Goal: Task Accomplishment & Management: Use online tool/utility

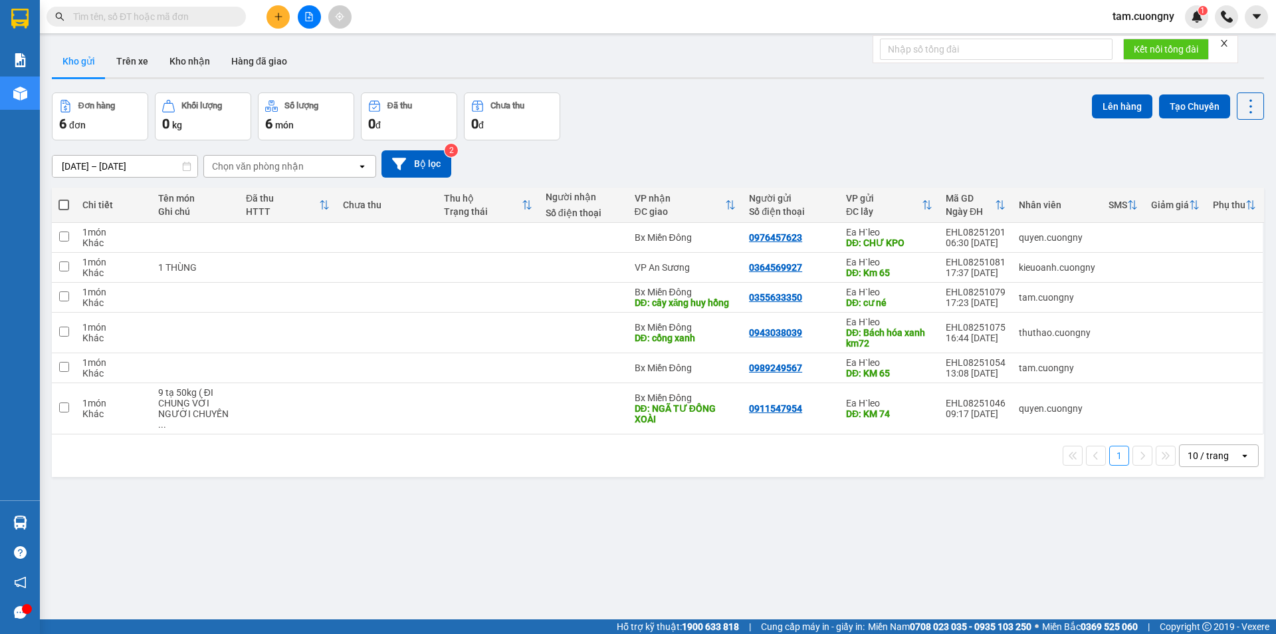
click at [201, 21] on input "text" at bounding box center [151, 16] width 157 height 15
click at [201, 13] on input "text" at bounding box center [151, 16] width 157 height 15
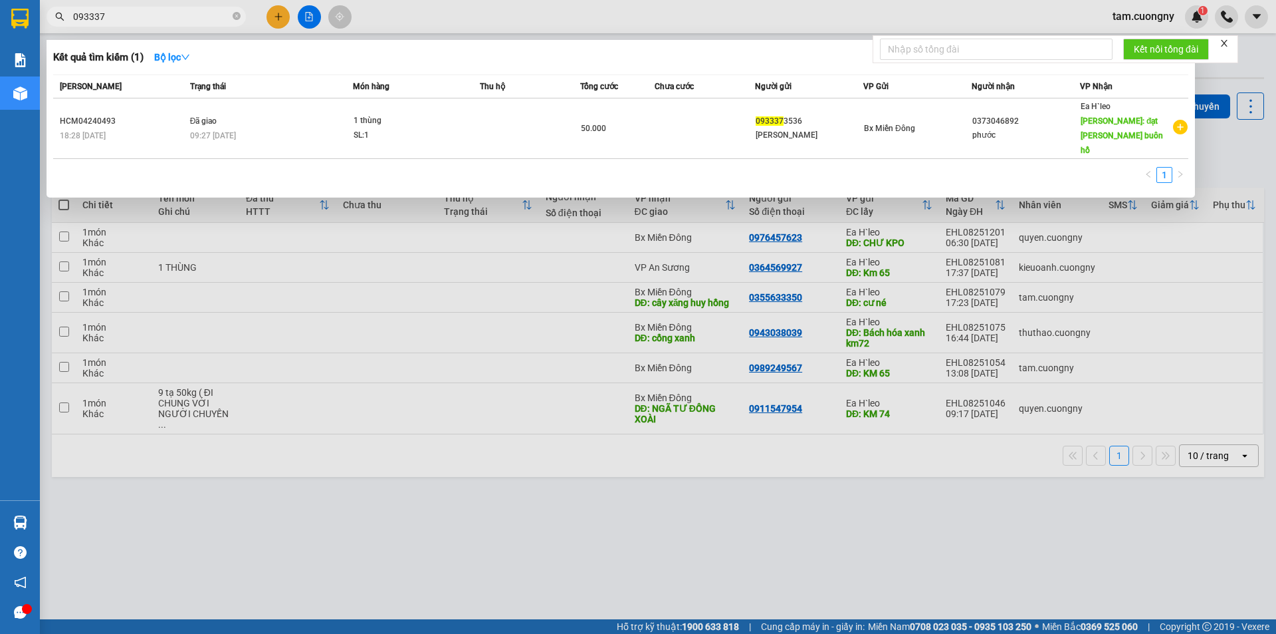
click at [189, 13] on input "093337" at bounding box center [151, 16] width 157 height 15
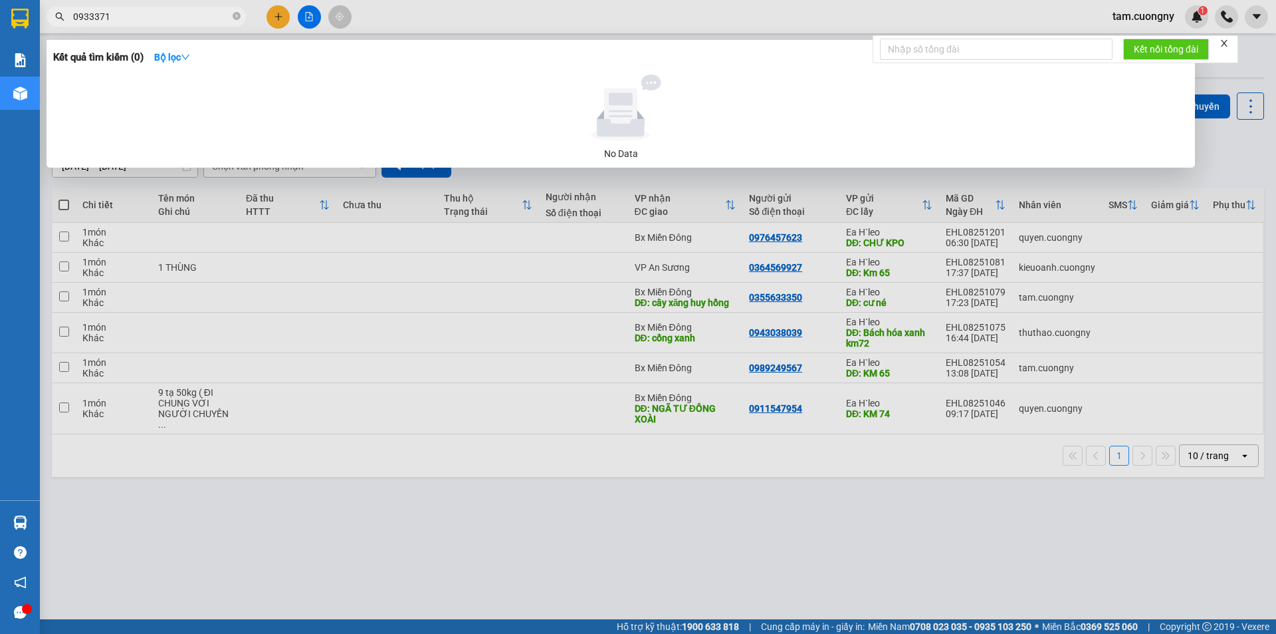
click at [172, 20] on input "0933371" at bounding box center [151, 16] width 157 height 15
click at [134, 19] on input "0933371" at bounding box center [151, 16] width 157 height 15
click at [144, 14] on input "0933371" at bounding box center [151, 16] width 157 height 15
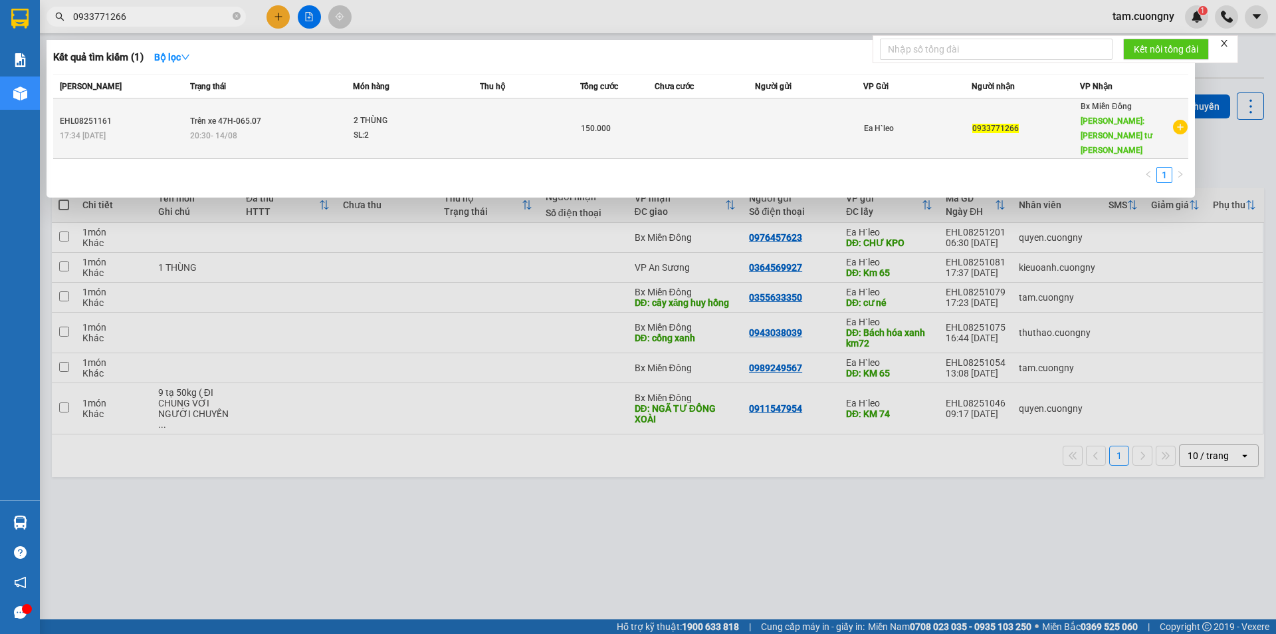
type input "0933771266"
click at [495, 118] on td at bounding box center [530, 128] width 100 height 60
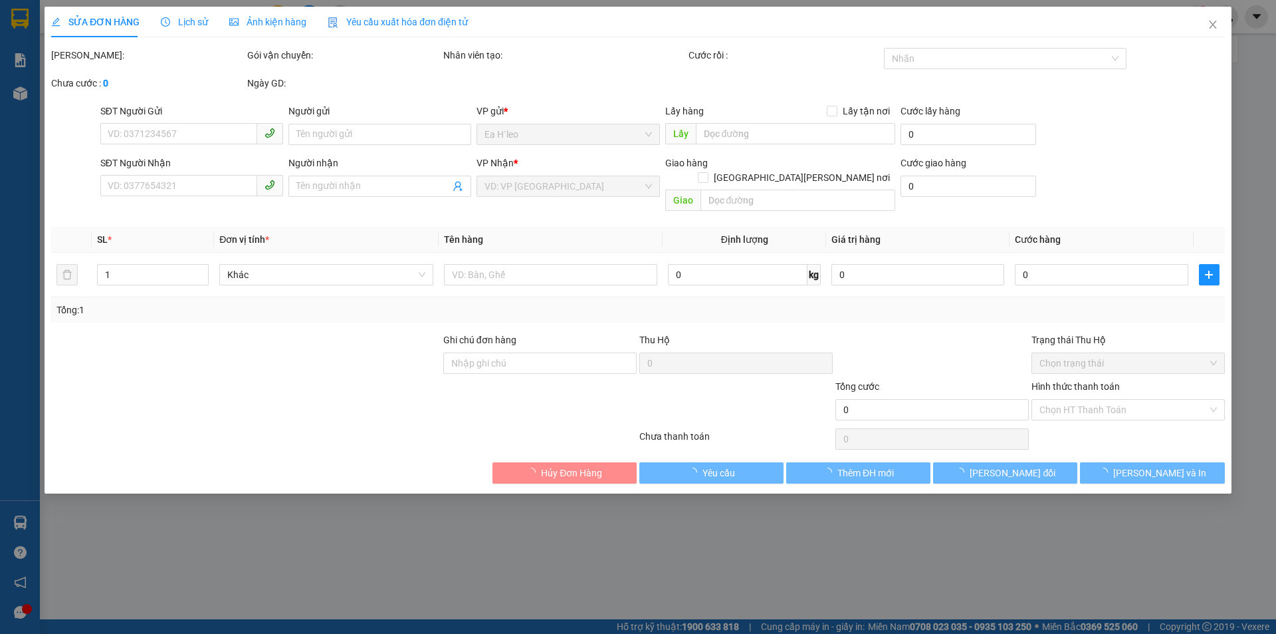
type input "0933771266"
type input "Ngã tư hòa lợi"
type input "150.000"
